Goal: Task Accomplishment & Management: Use online tool/utility

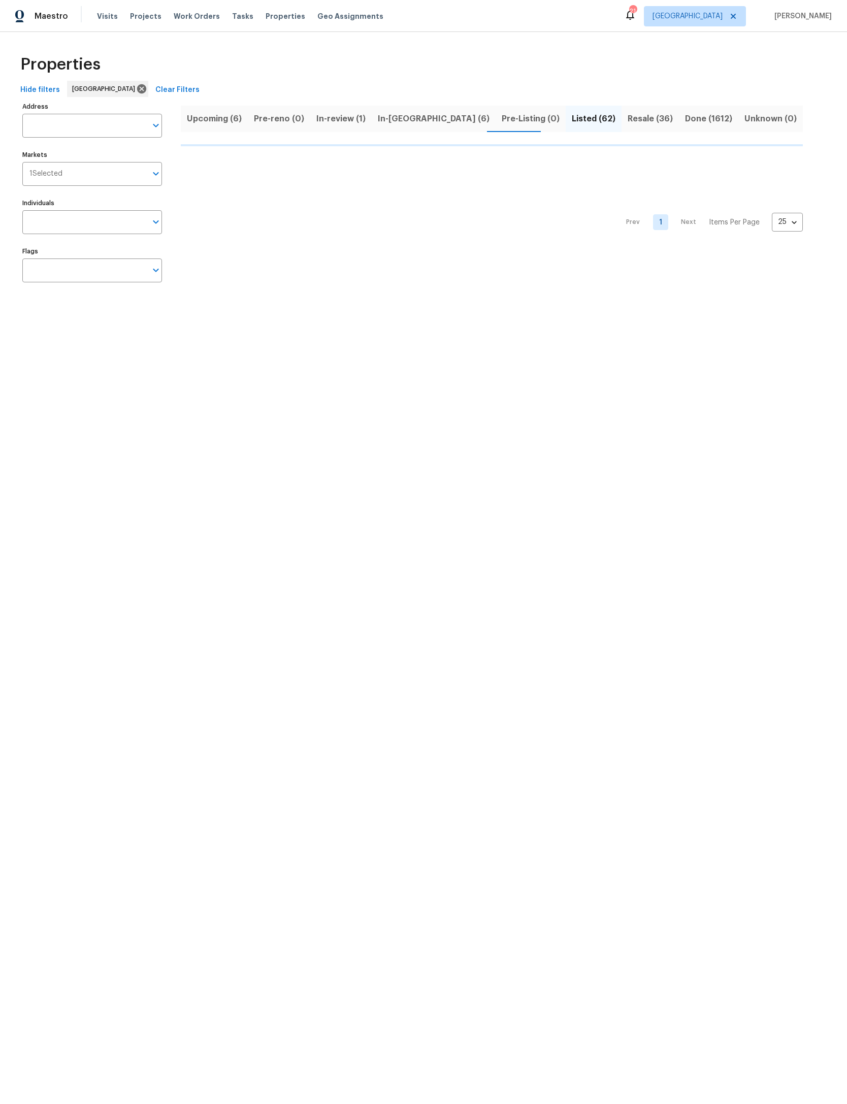
scroll to position [27, 117]
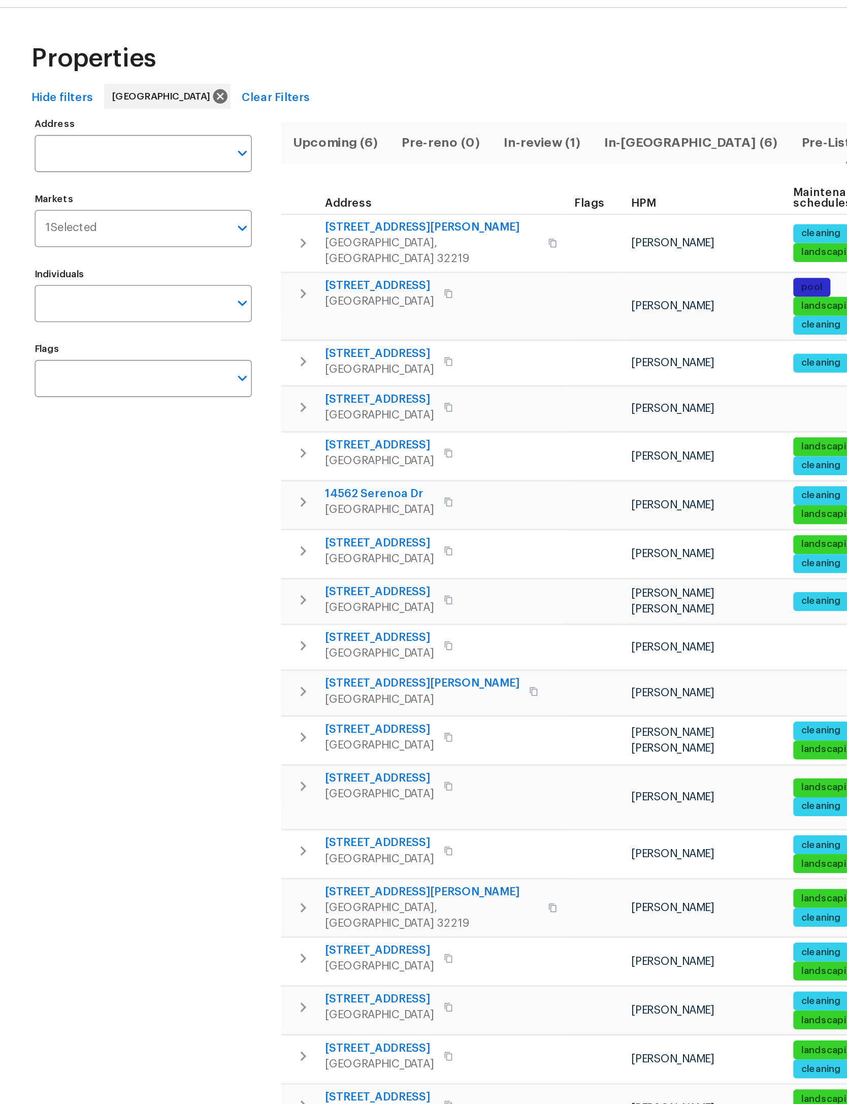
click at [100, 114] on input "Address" at bounding box center [84, 126] width 124 height 24
type input "8652"
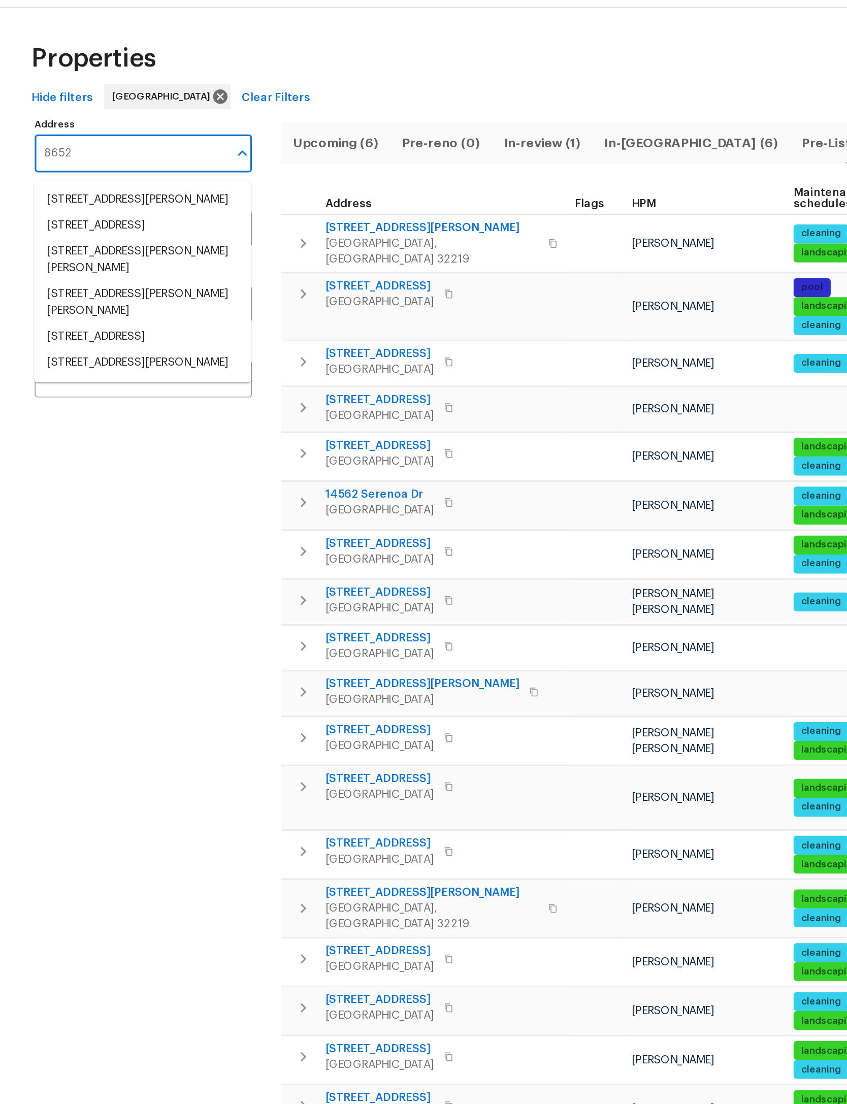
click at [118, 269] on li "[STREET_ADDRESS][PERSON_NAME]" at bounding box center [92, 260] width 140 height 17
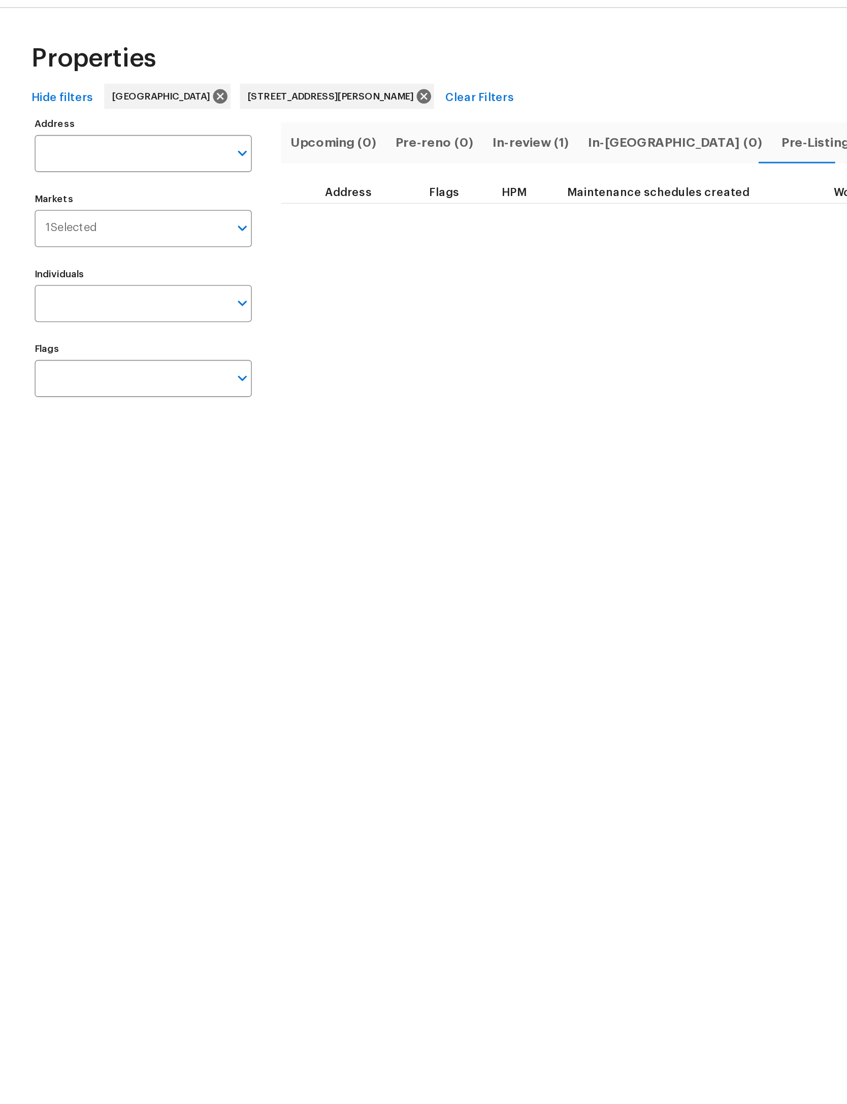
type input "[STREET_ADDRESS][PERSON_NAME]"
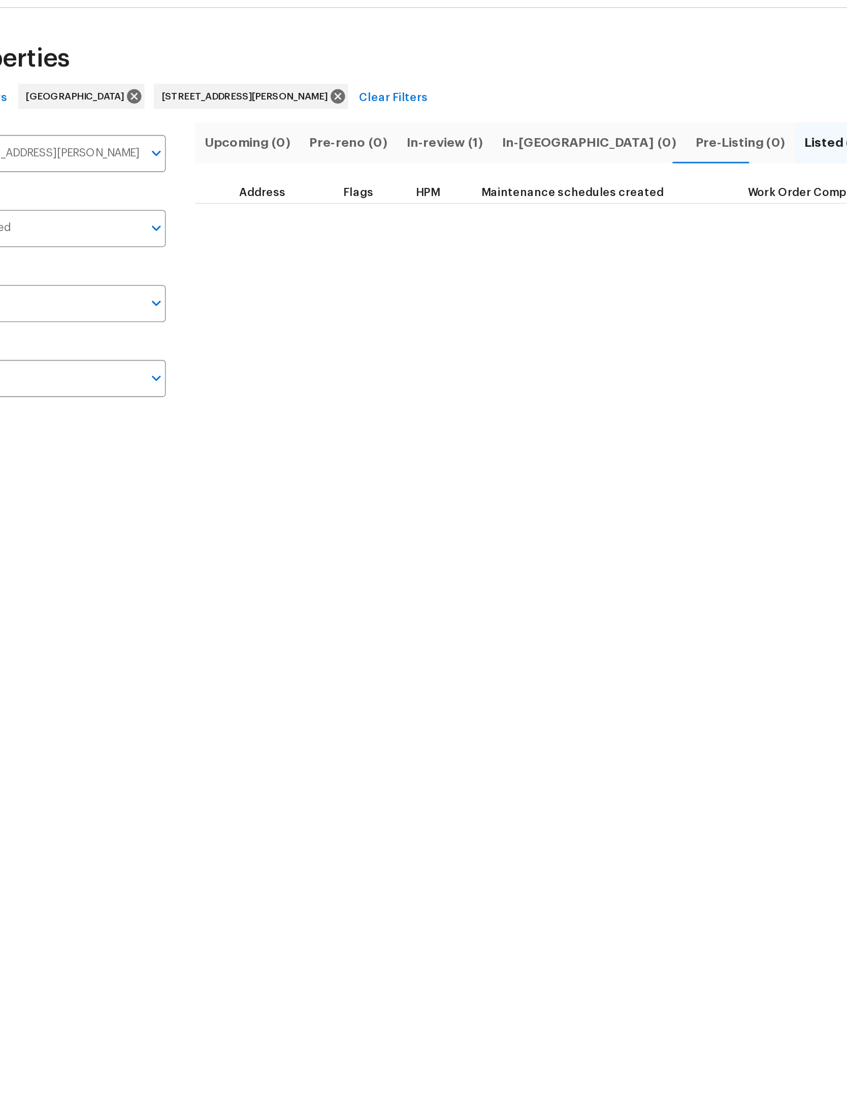
click at [317, 112] on span "In-review (1)" at bounding box center [341, 119] width 49 height 14
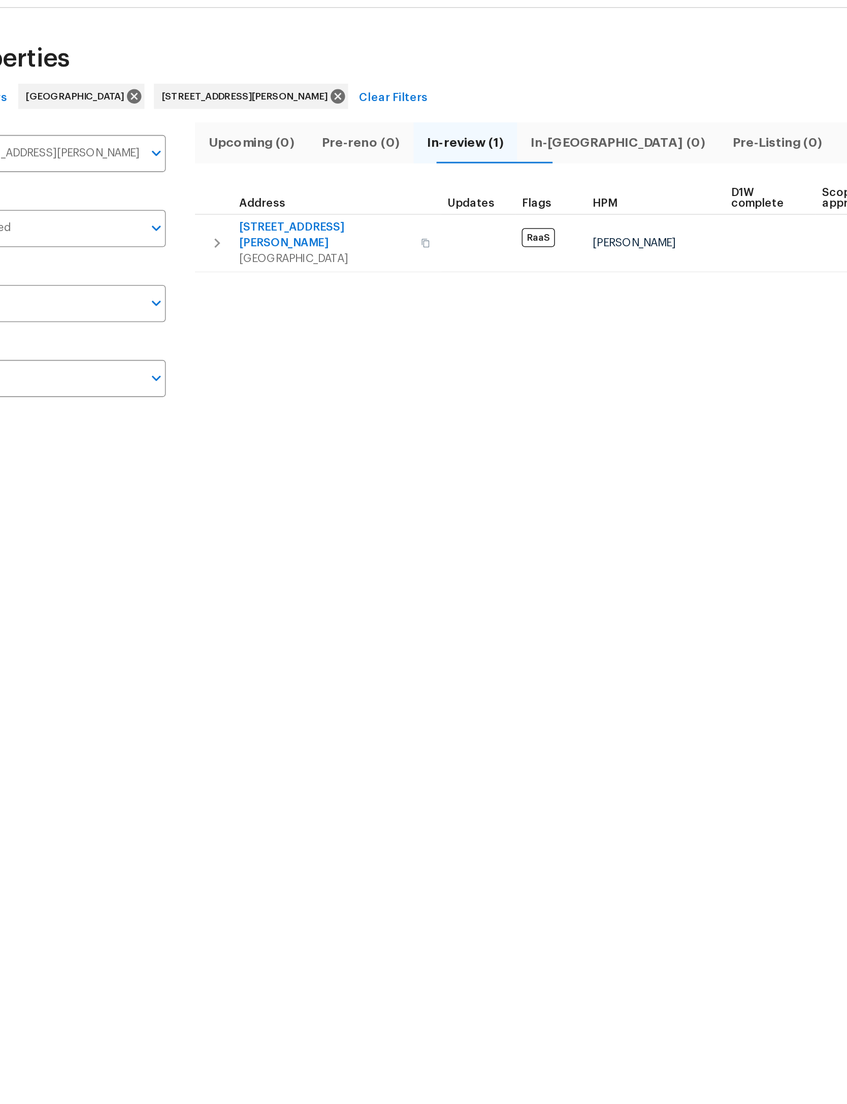
click at [181, 165] on td "8652 Villa San Jose Dr E Jacksonville, FL 32217" at bounding box center [260, 183] width 158 height 37
click at [185, 168] on button "button" at bounding box center [195, 183] width 20 height 30
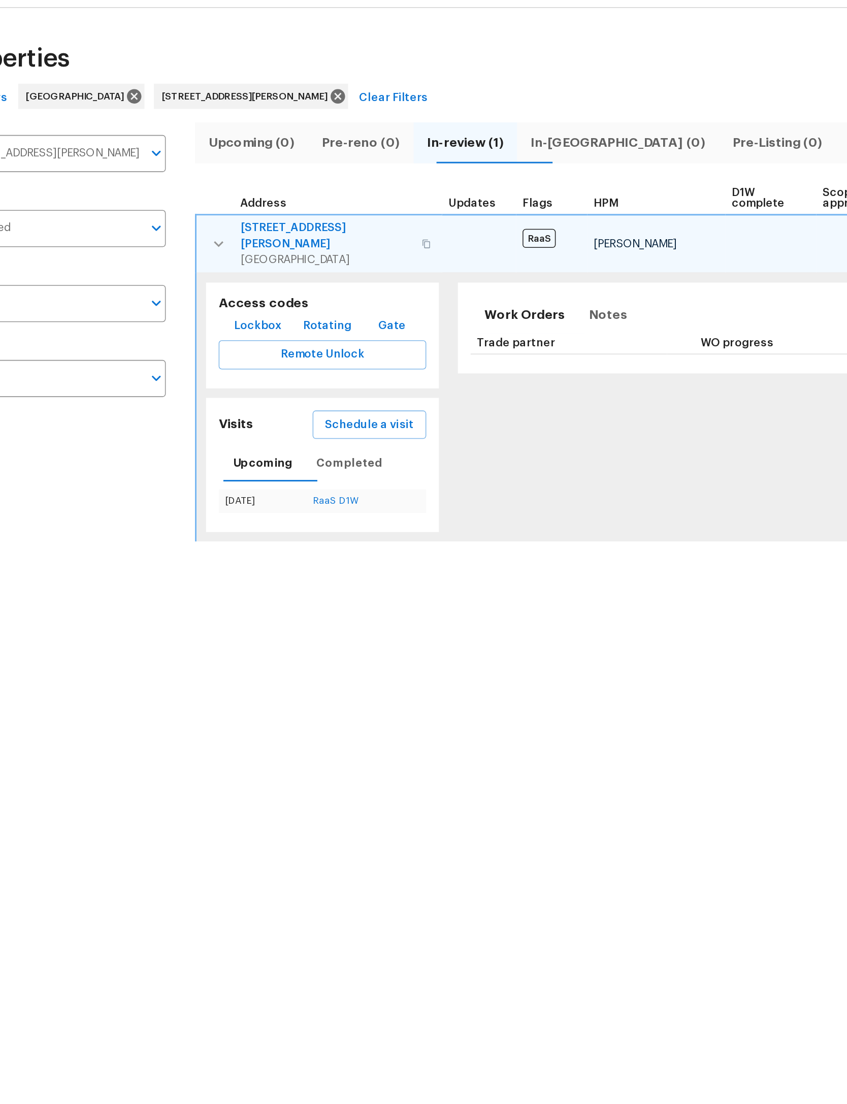
click at [265, 294] on span "Schedule a visit" at bounding box center [293, 300] width 57 height 13
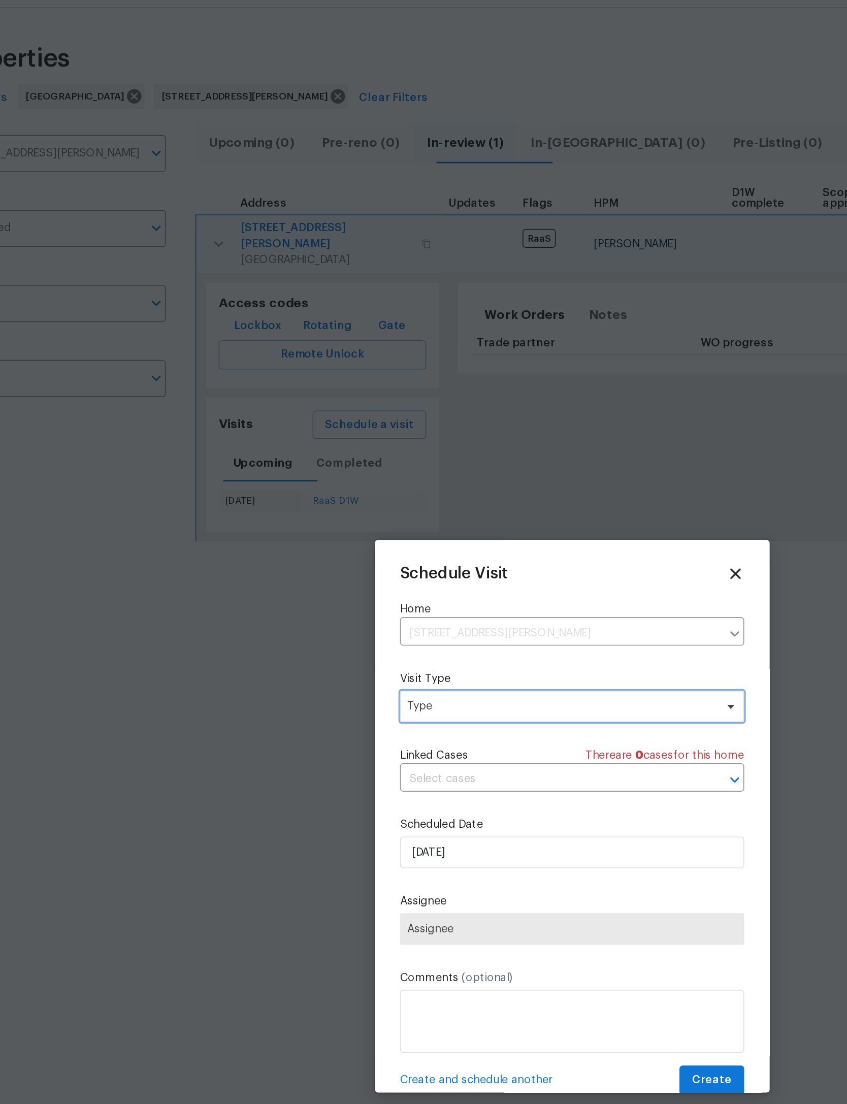
click at [388, 476] on span "Type" at bounding box center [415, 481] width 197 height 10
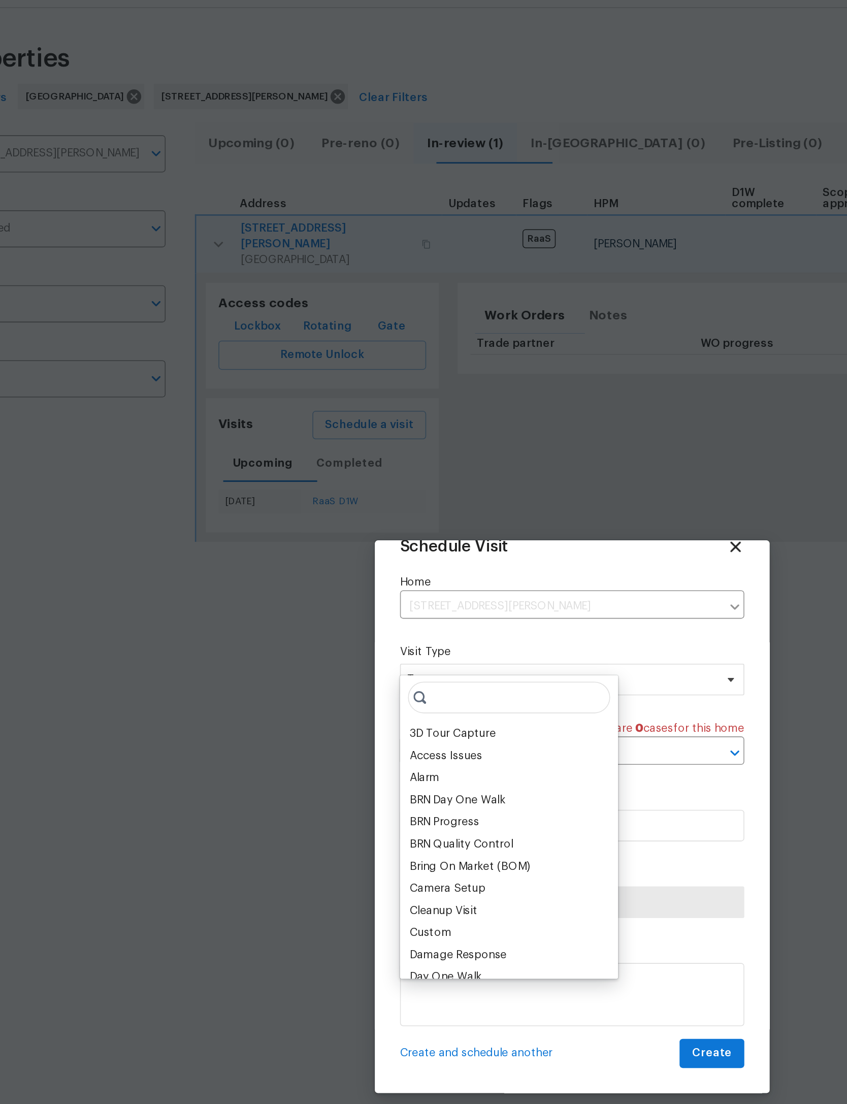
scroll to position [34, 0]
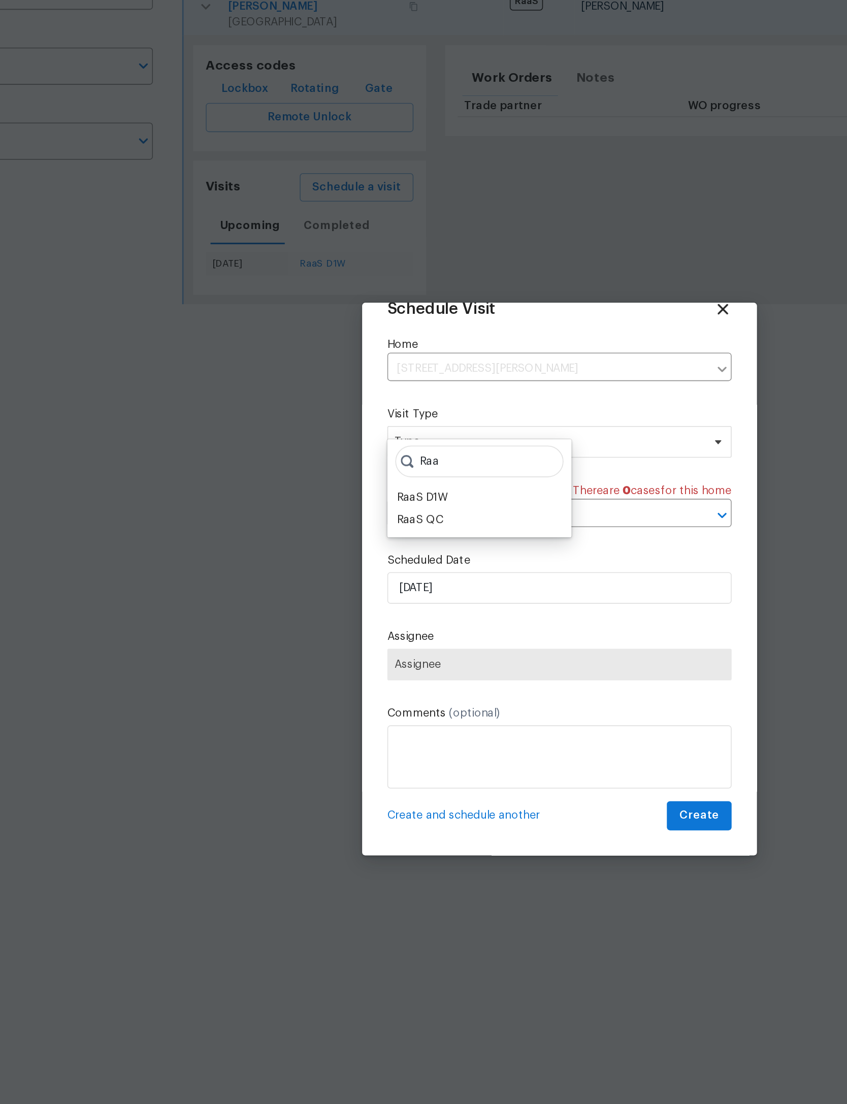
type input "Raa"
click at [319, 495] on div "RaaS D1W" at bounding box center [335, 500] width 33 height 10
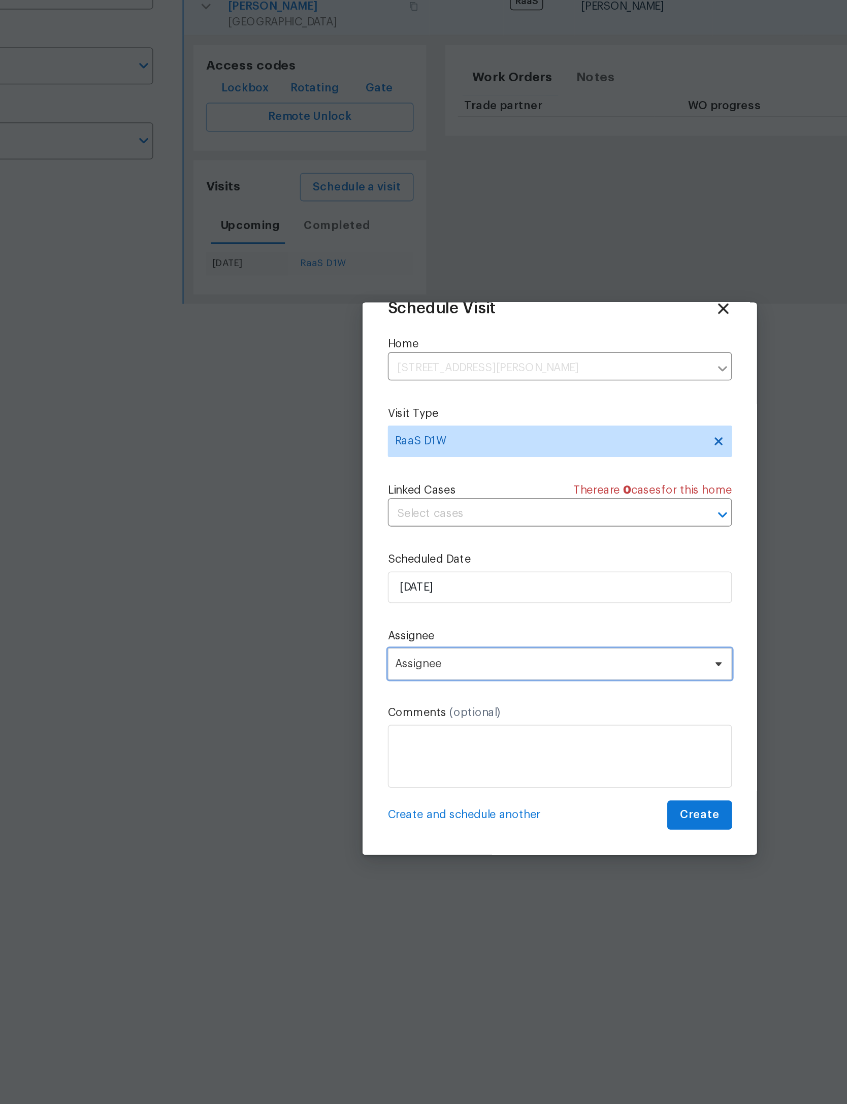
click at [368, 597] on span "Assignee" at bounding box center [423, 607] width 221 height 20
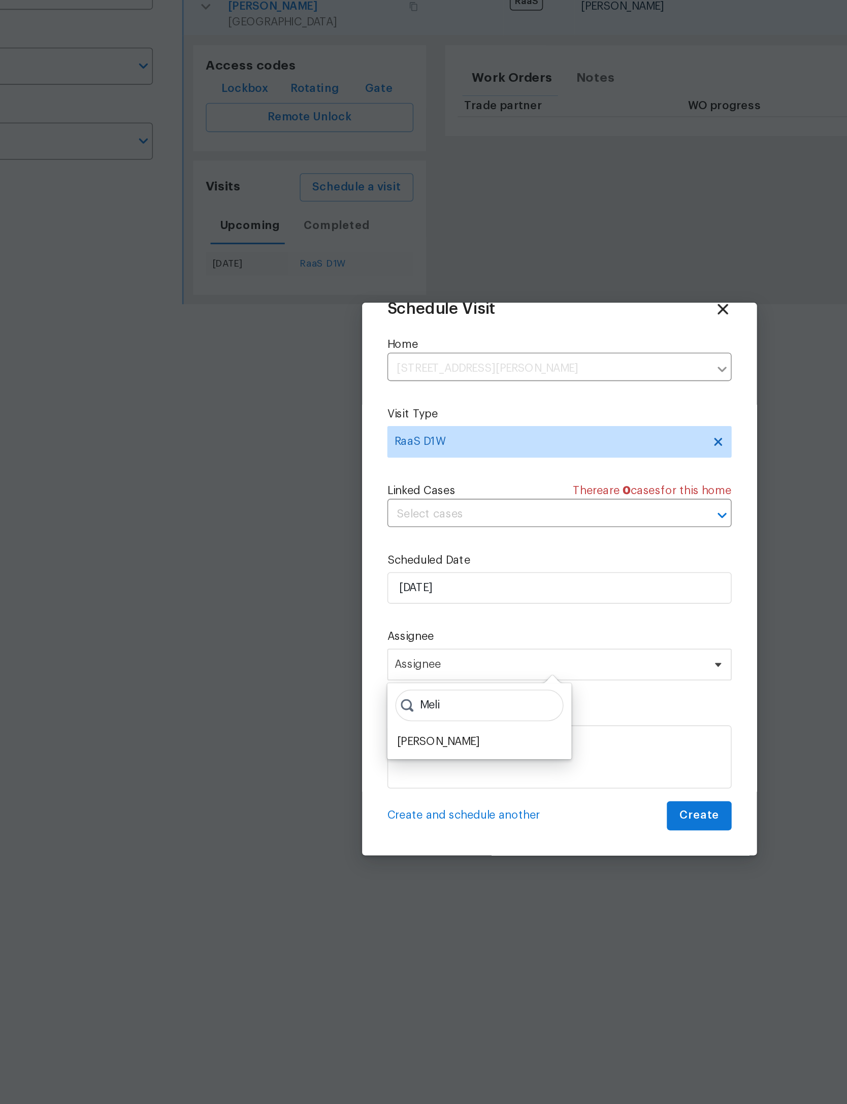
type input "Meli"
click at [319, 651] on div "[PERSON_NAME]" at bounding box center [345, 656] width 53 height 10
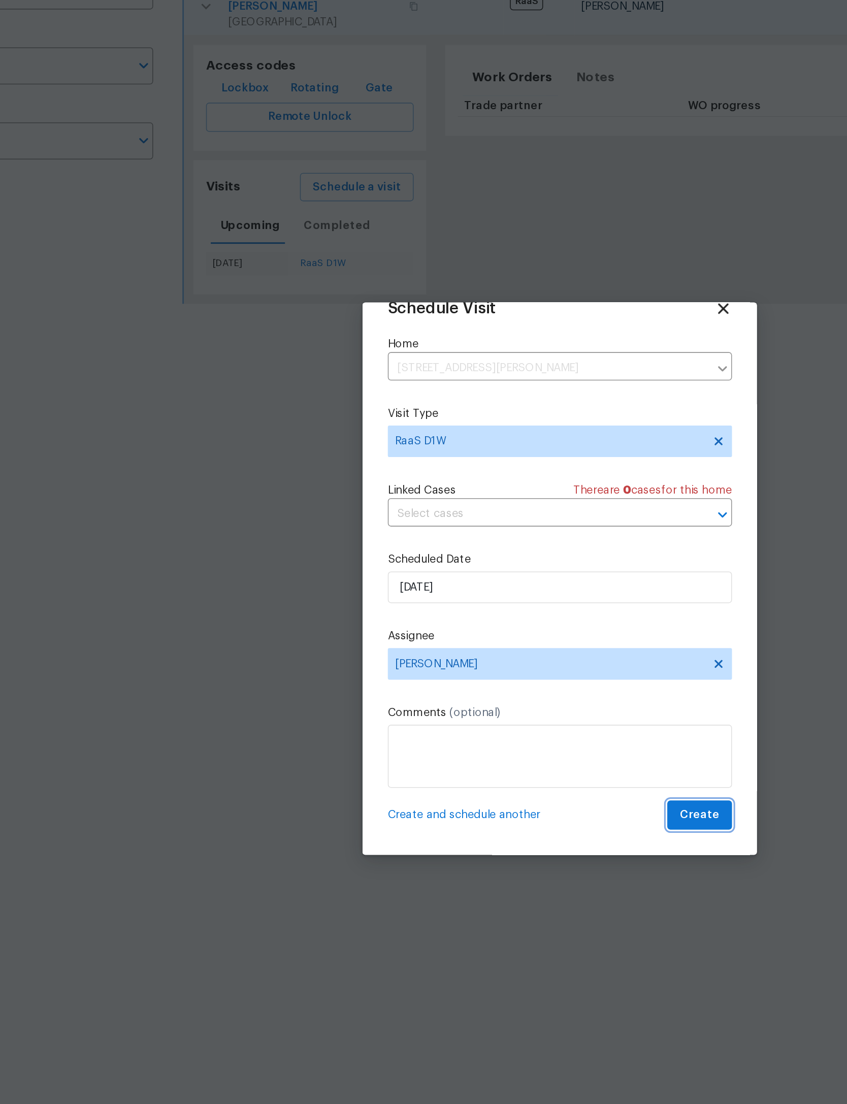
click at [501, 698] on span "Create" at bounding box center [513, 704] width 25 height 13
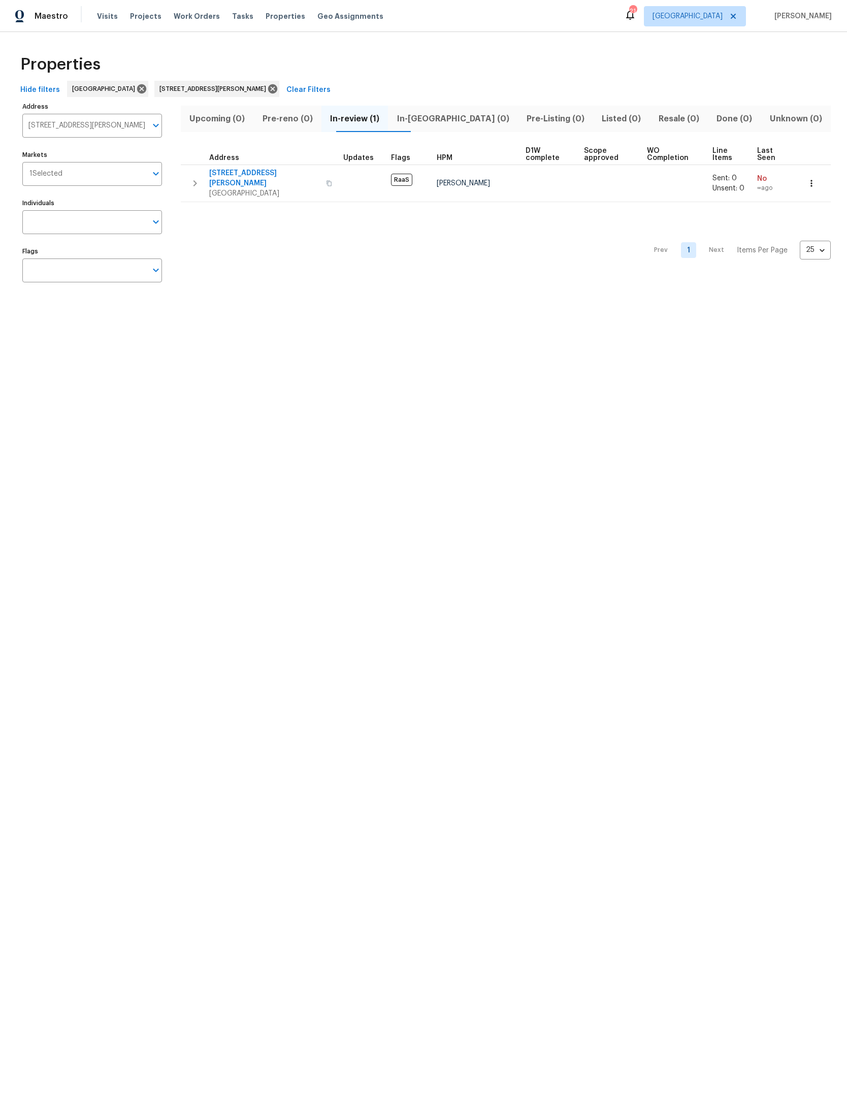
click at [520, 309] on html "Maestro Visits Projects Work Orders Tasks Properties Geo Assignments 21 [GEOGRA…" at bounding box center [423, 154] width 847 height 309
type input "[STREET_ADDRESS][PERSON_NAME]"
